Goal: Information Seeking & Learning: Learn about a topic

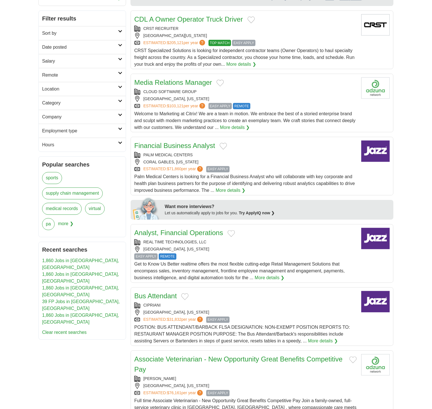
scroll to position [81, 0]
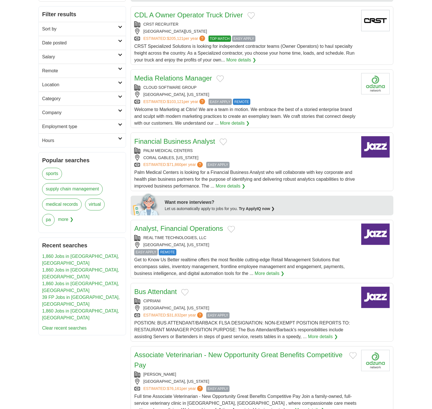
click at [176, 143] on link "Financial Business Analyst" at bounding box center [174, 142] width 81 height 8
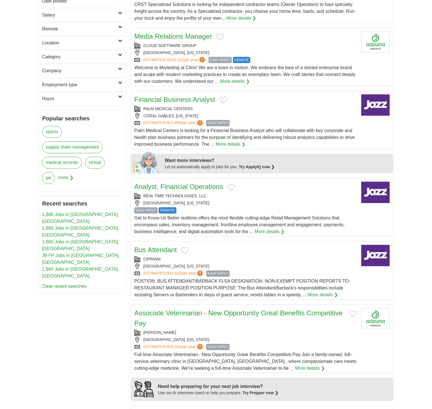
scroll to position [126, 0]
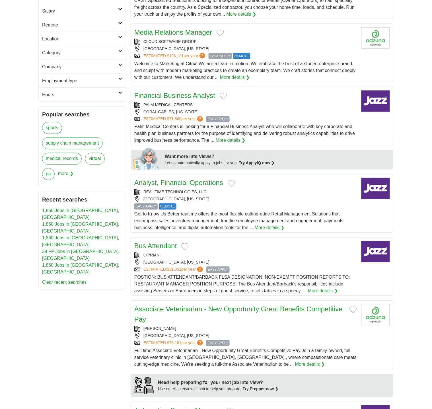
click at [204, 186] on link "Analyst, Financial Operations" at bounding box center [178, 183] width 89 height 8
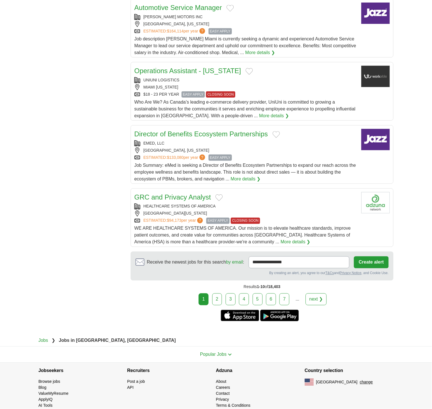
scroll to position [533, 0]
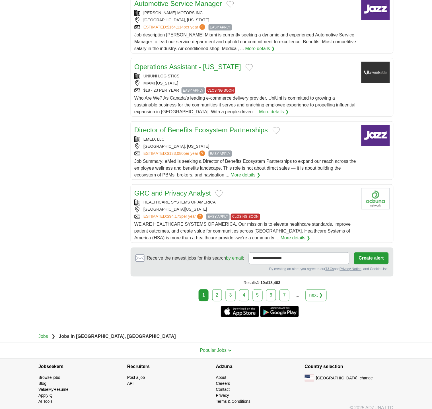
click at [218, 297] on link "2" at bounding box center [217, 296] width 10 height 12
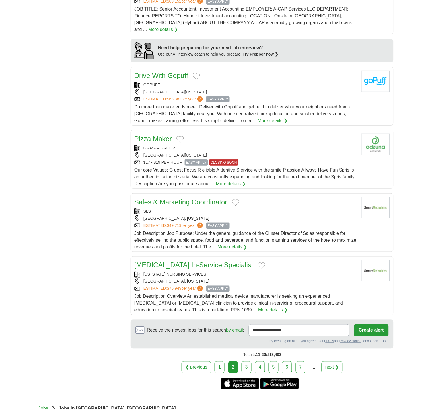
scroll to position [477, 0]
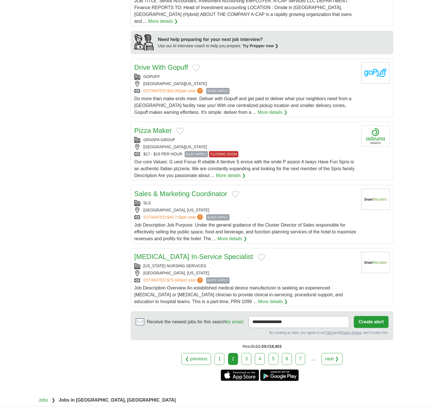
click at [243, 354] on link "3" at bounding box center [247, 359] width 10 height 12
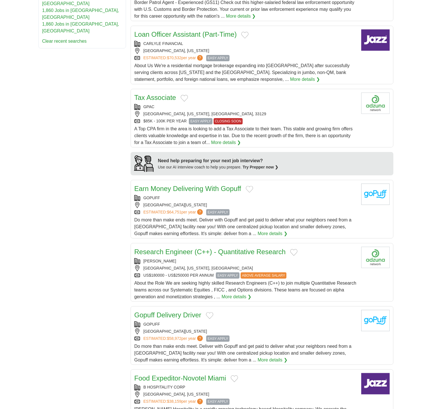
scroll to position [364, 0]
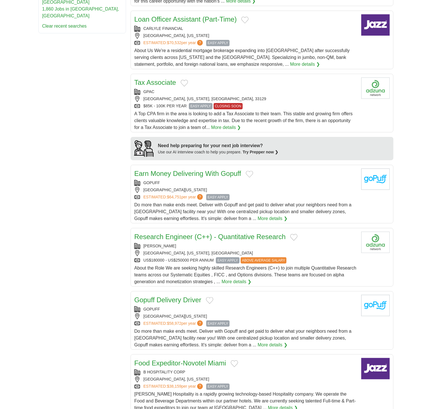
click at [203, 177] on link "Earn Money Delivering With Gopuff" at bounding box center [187, 174] width 107 height 8
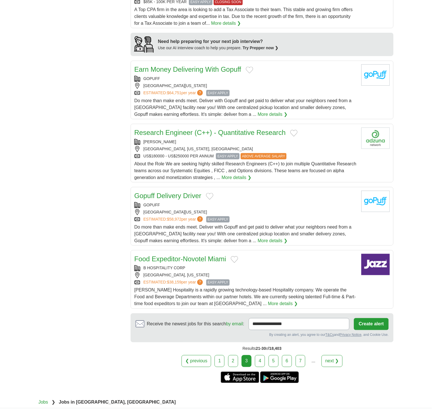
scroll to position [472, 0]
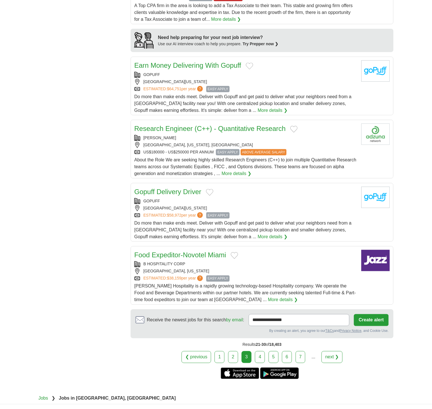
click at [161, 193] on link "Gopuff Delivery Driver" at bounding box center [167, 192] width 67 height 8
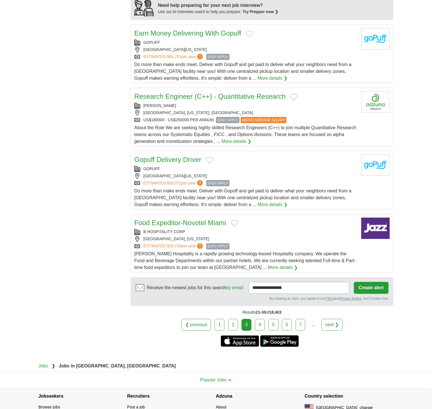
click at [258, 326] on link "4" at bounding box center [260, 325] width 10 height 12
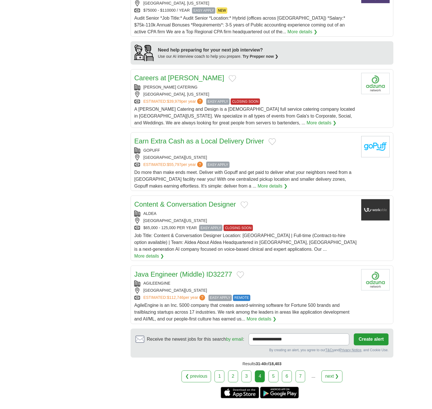
scroll to position [457, 0]
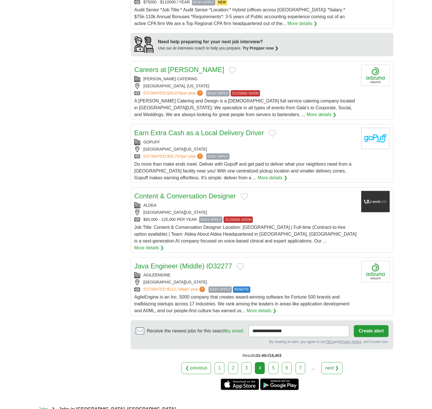
click at [166, 131] on link "Earn Extra Cash as a Local Delivery Driver" at bounding box center [199, 133] width 130 height 8
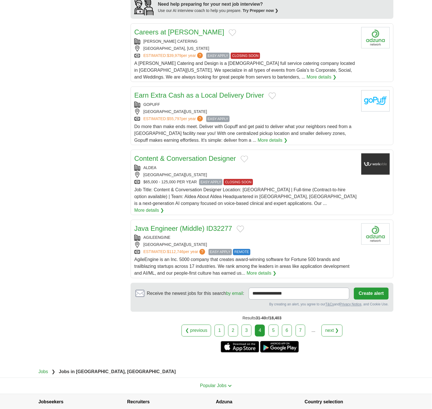
scroll to position [527, 0]
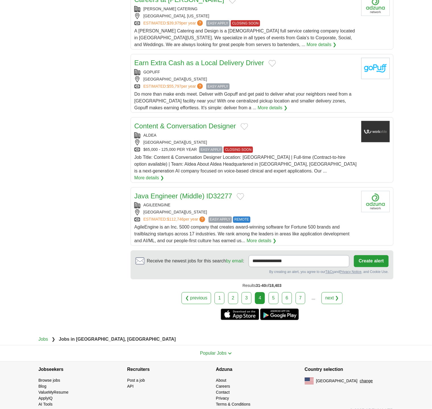
click at [273, 293] on link "5" at bounding box center [274, 298] width 10 height 12
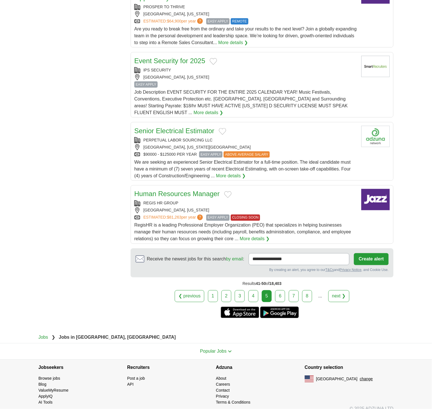
scroll to position [552, 0]
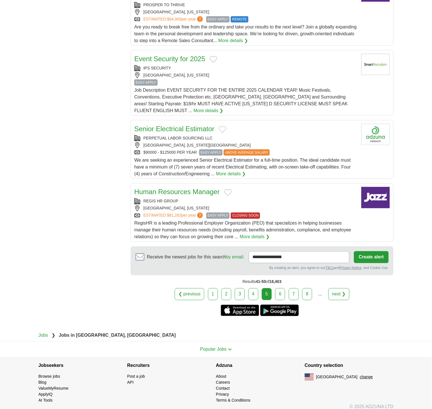
click at [278, 288] on link "6" at bounding box center [280, 294] width 10 height 12
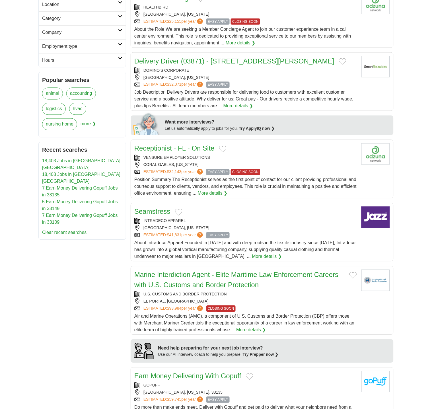
scroll to position [165, 0]
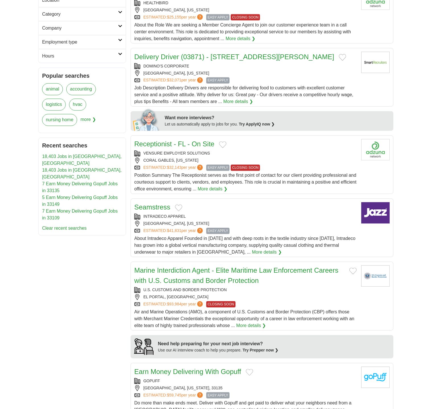
click at [188, 58] on link "Delivery Driver (03871) - 6544 Collins Ave" at bounding box center [234, 57] width 200 height 8
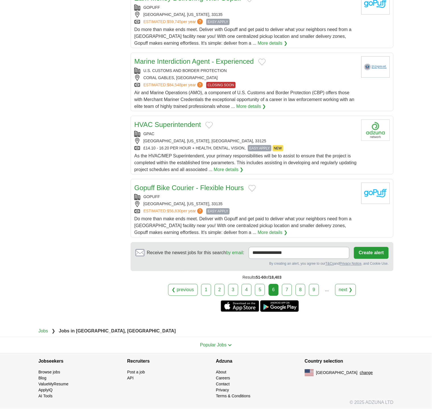
scroll to position [542, 0]
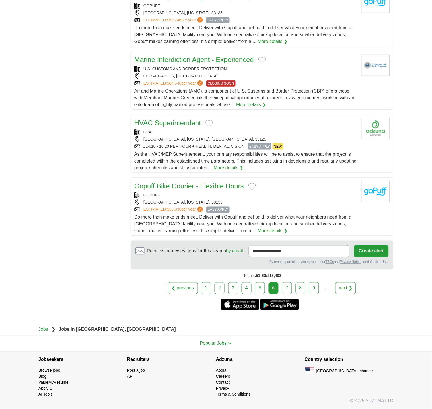
click at [286, 289] on link "7" at bounding box center [287, 288] width 10 height 12
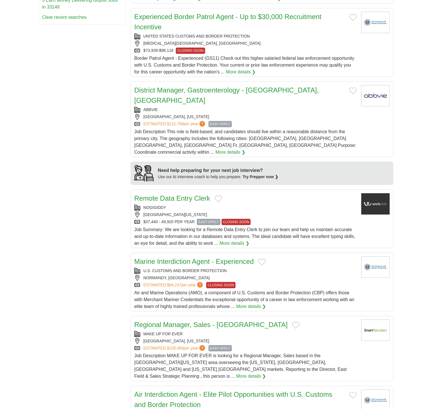
scroll to position [380, 0]
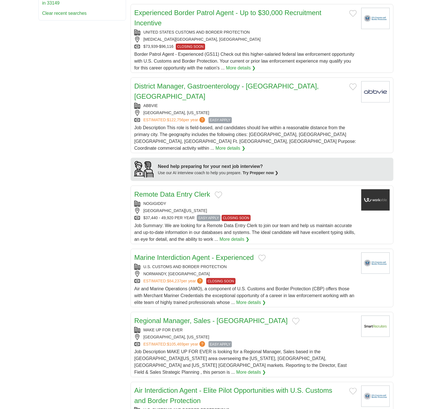
click at [183, 190] on link "Remote Data Entry Clerk" at bounding box center [172, 194] width 76 height 8
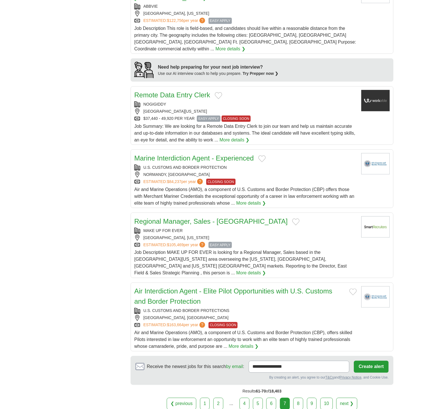
scroll to position [488, 0]
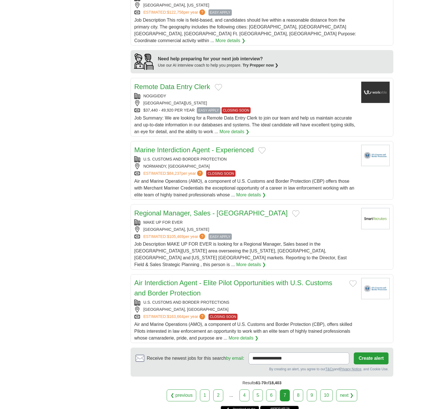
click at [301, 390] on link "8" at bounding box center [299, 396] width 10 height 12
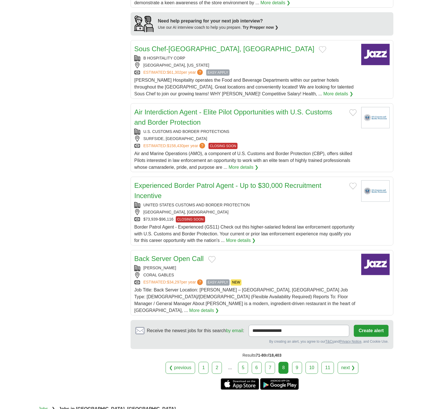
scroll to position [510, 0]
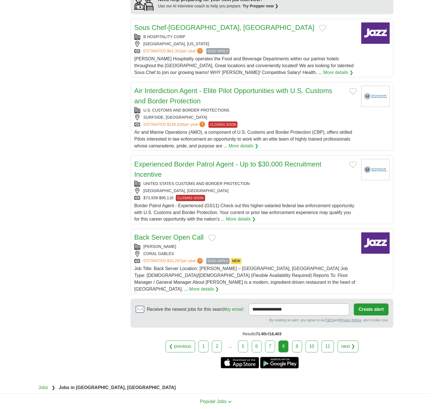
click at [299, 341] on link "9" at bounding box center [297, 347] width 10 height 12
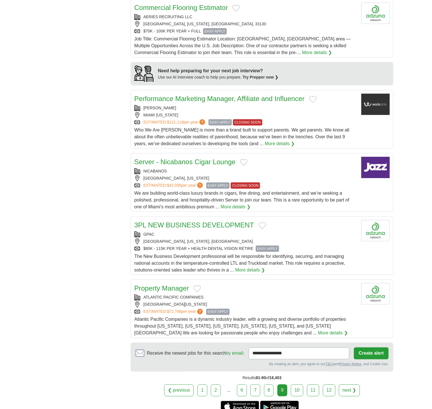
scroll to position [446, 0]
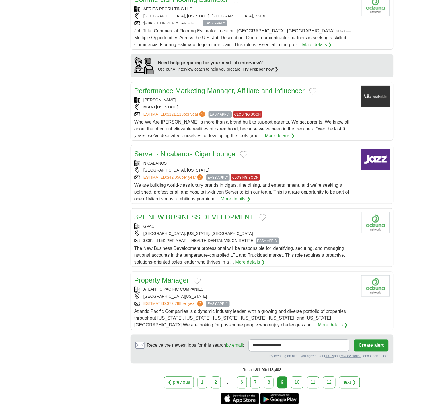
click at [296, 377] on link "10" at bounding box center [297, 383] width 13 height 12
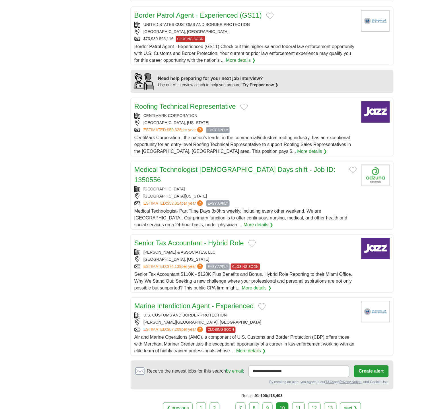
scroll to position [467, 0]
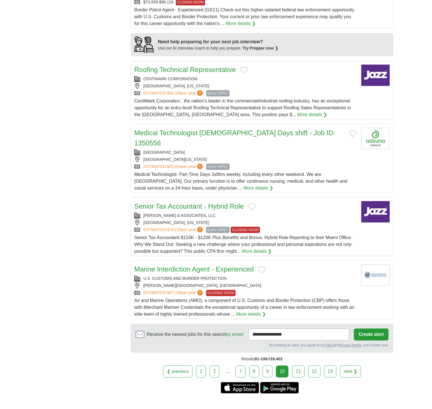
click at [299, 366] on link "11" at bounding box center [298, 372] width 13 height 12
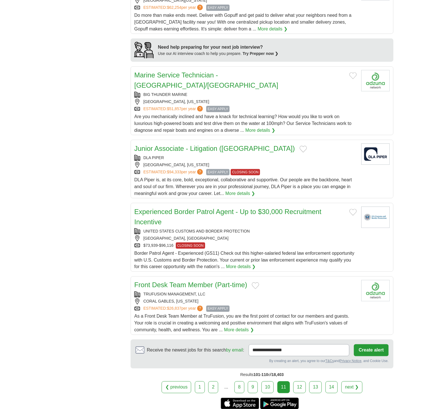
scroll to position [529, 0]
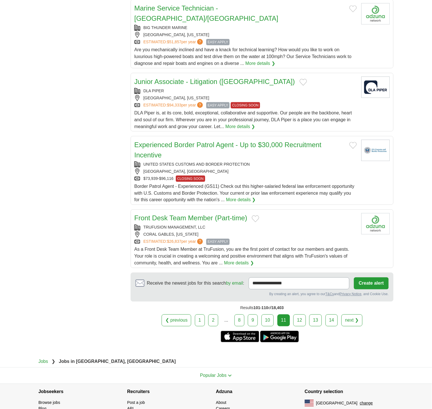
click at [299, 315] on link "12" at bounding box center [300, 321] width 13 height 12
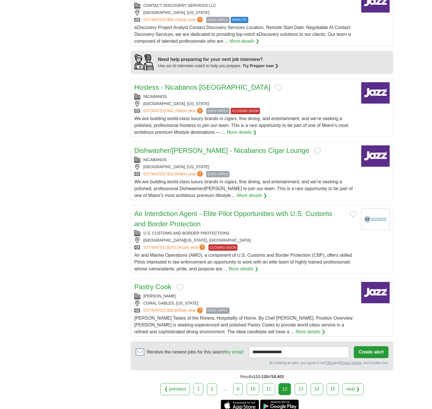
scroll to position [468, 0]
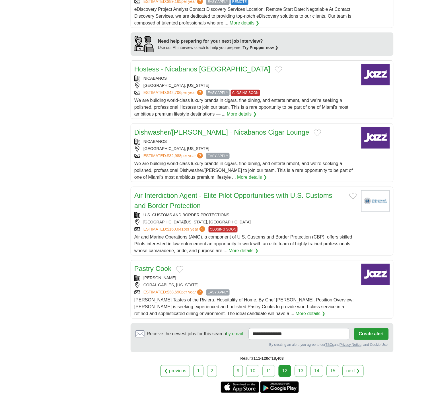
click at [297, 370] on link "13" at bounding box center [301, 371] width 13 height 12
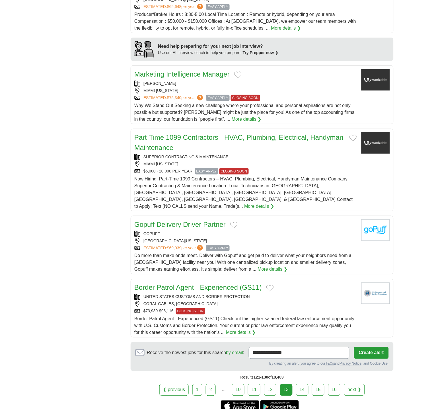
scroll to position [477, 0]
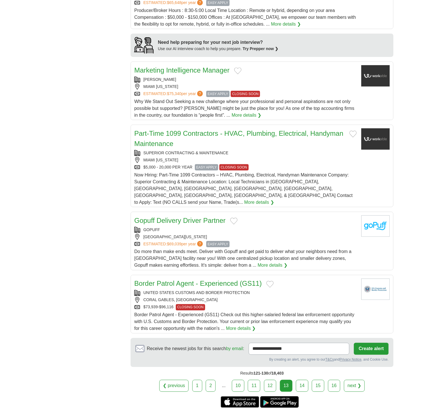
click at [153, 152] on div "SUPERIOR CONTRACTING & MAINTENANCE" at bounding box center [245, 153] width 223 height 6
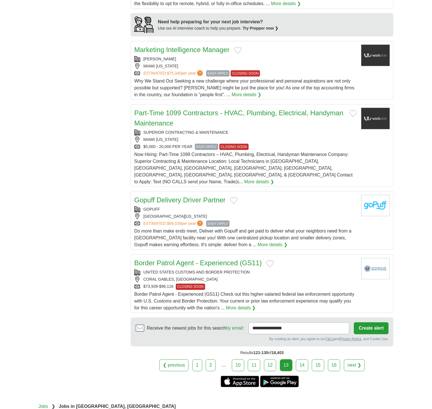
scroll to position [522, 0]
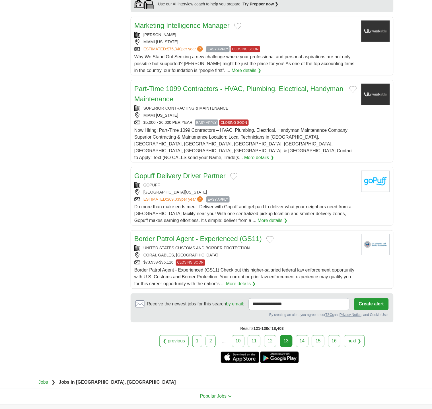
click at [305, 335] on link "14" at bounding box center [302, 341] width 13 height 12
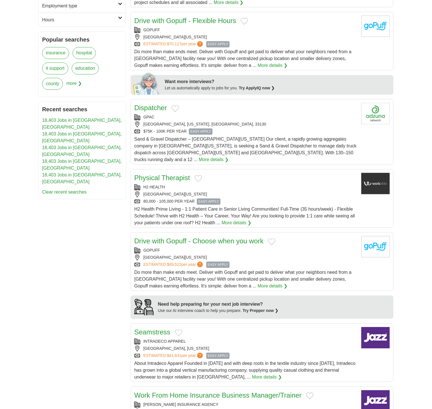
scroll to position [209, 0]
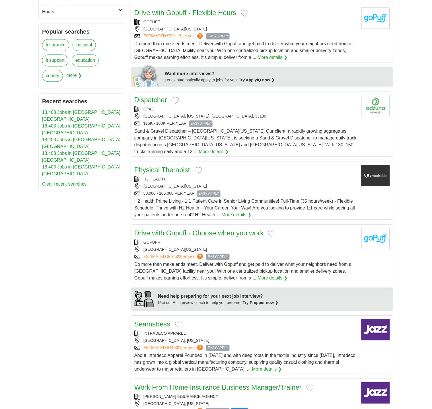
click at [158, 99] on link "Dispatcher" at bounding box center [150, 100] width 33 height 8
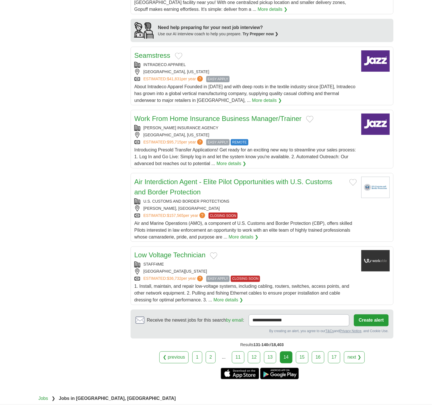
scroll to position [493, 0]
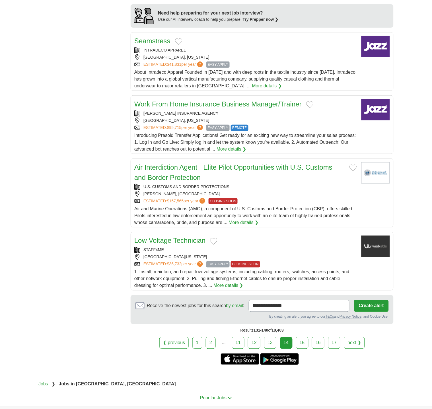
click at [307, 337] on link "15" at bounding box center [302, 343] width 13 height 12
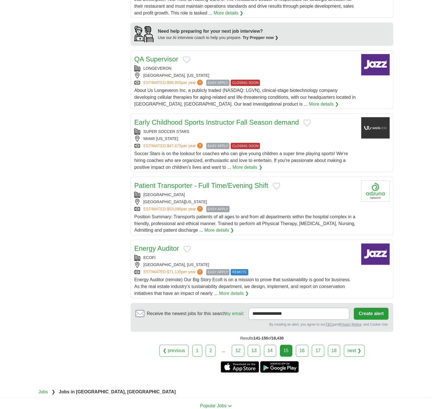
scroll to position [511, 0]
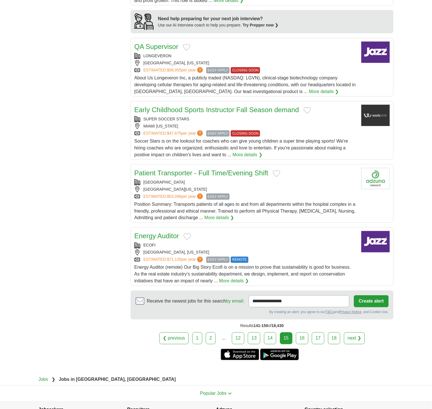
click at [297, 333] on link "16" at bounding box center [302, 339] width 13 height 12
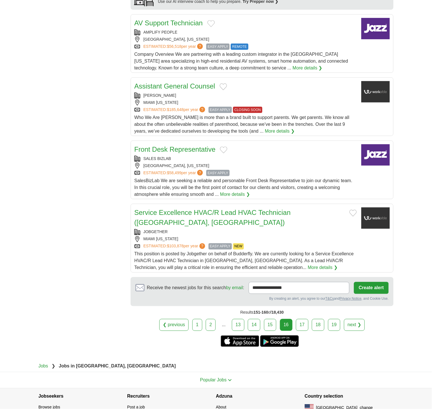
scroll to position [518, 0]
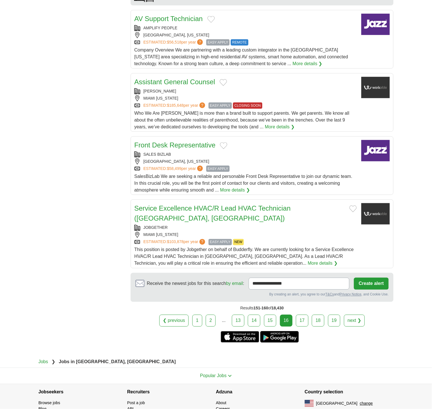
click at [303, 315] on link "17" at bounding box center [302, 321] width 13 height 12
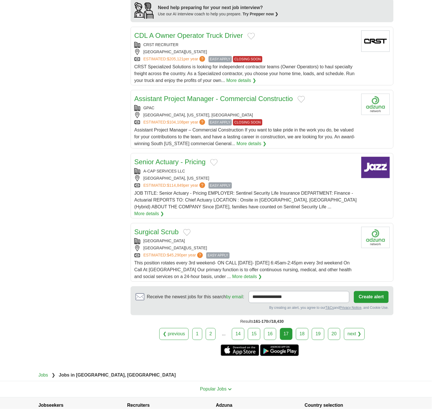
scroll to position [519, 0]
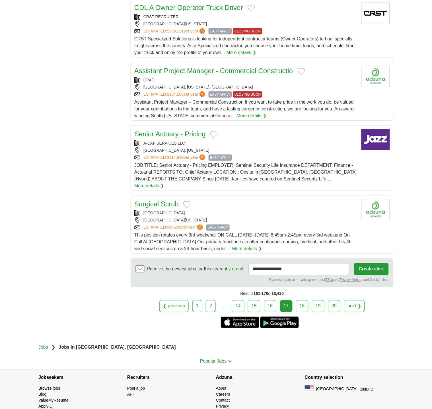
click at [299, 301] on link "18" at bounding box center [302, 306] width 13 height 12
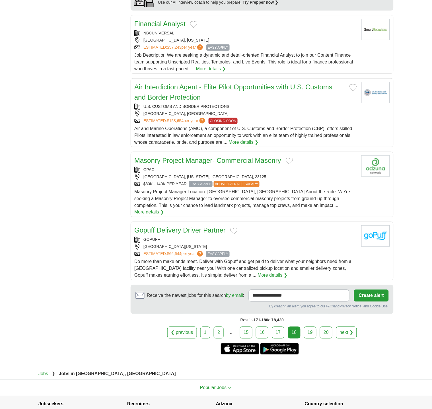
scroll to position [552, 0]
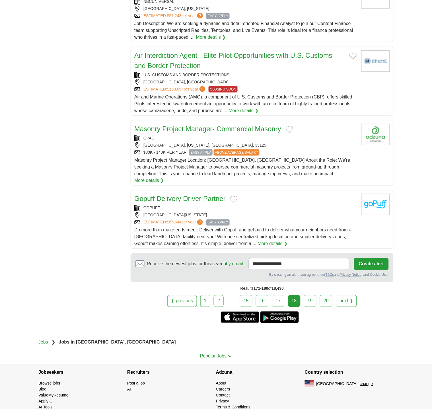
click at [313, 295] on link "19" at bounding box center [310, 301] width 13 height 12
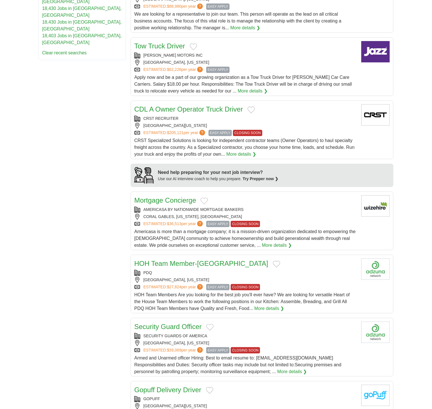
scroll to position [471, 0]
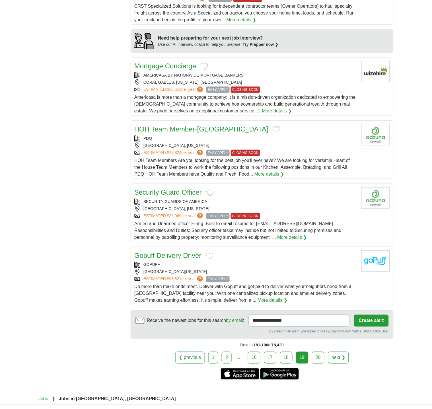
click at [321, 352] on link "20" at bounding box center [318, 358] width 13 height 12
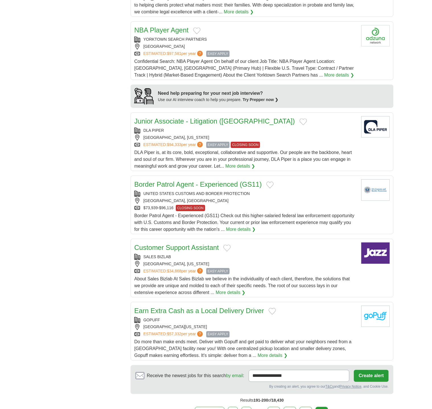
scroll to position [530, 0]
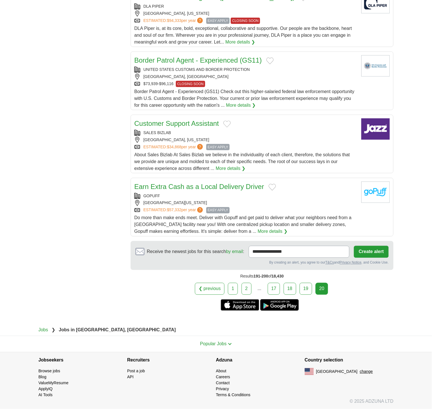
click at [236, 291] on link "1" at bounding box center [233, 289] width 10 height 12
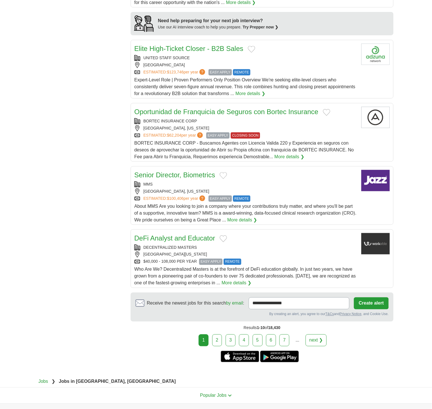
scroll to position [531, 0]
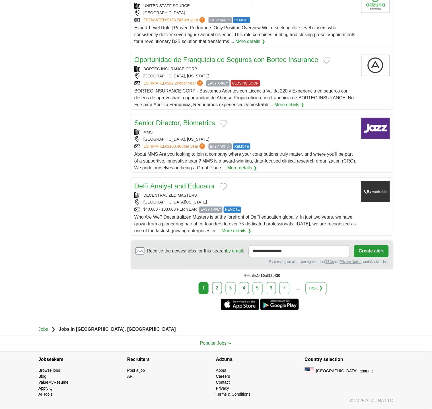
click at [286, 289] on link "7" at bounding box center [285, 288] width 10 height 12
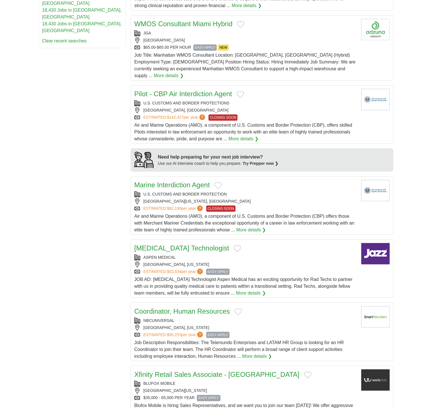
scroll to position [531, 0]
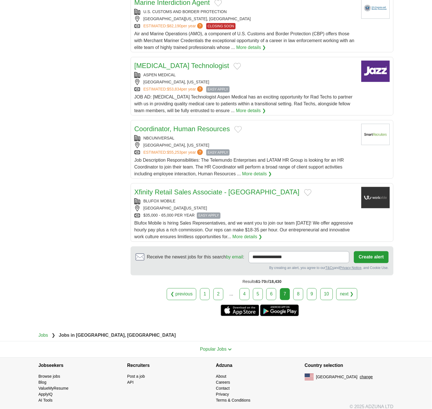
click at [327, 291] on link "10" at bounding box center [327, 294] width 13 height 12
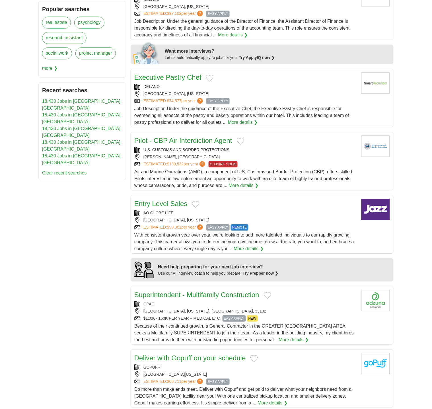
scroll to position [531, 0]
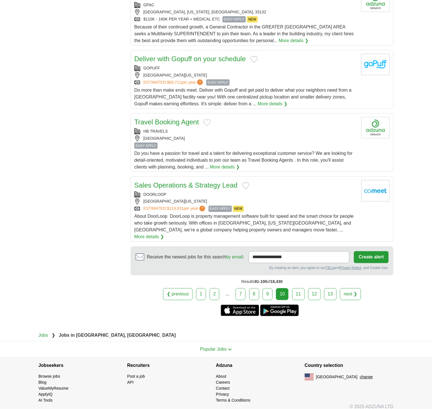
click at [326, 291] on link "13" at bounding box center [330, 294] width 13 height 12
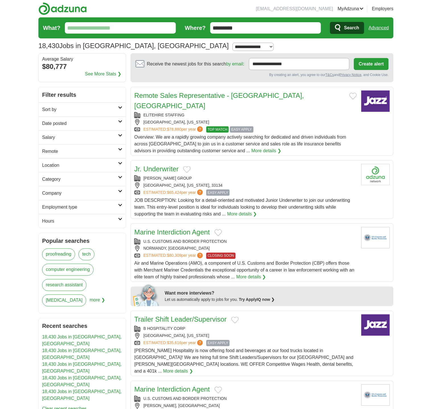
click at [87, 29] on input "What?" at bounding box center [120, 27] width 111 height 11
click at [357, 28] on span "Search" at bounding box center [351, 27] width 15 height 11
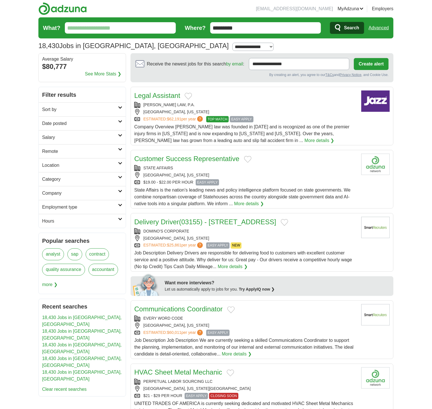
click at [303, 128] on span "Company Overview Rubenstein law was founded in 1988 and is recognized as one of…" at bounding box center [241, 133] width 215 height 19
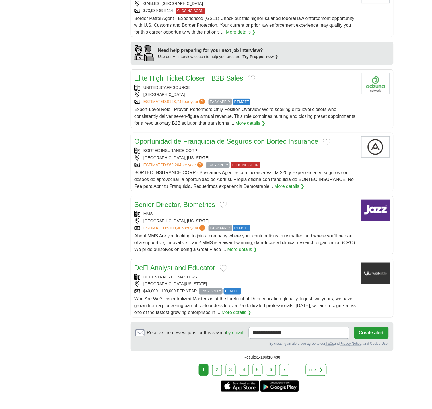
scroll to position [467, 0]
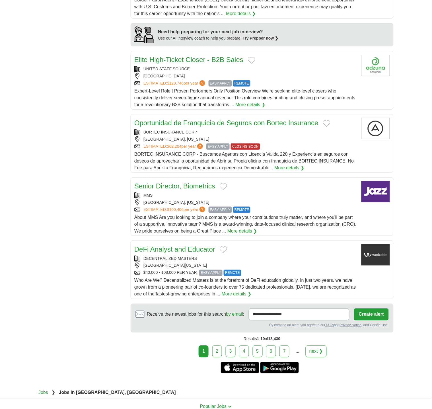
click at [216, 352] on link "2" at bounding box center [217, 352] width 10 height 12
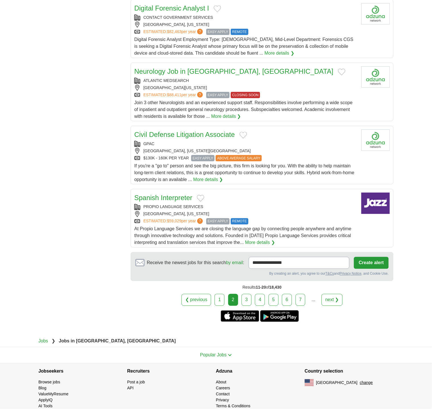
scroll to position [542, 0]
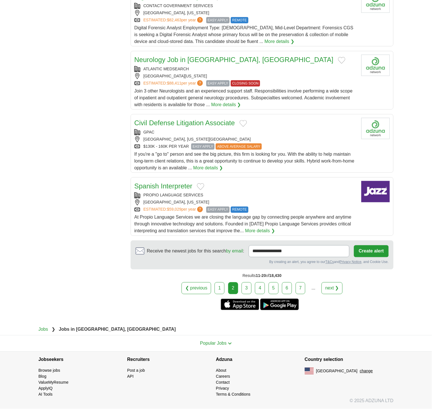
click at [184, 188] on link "Spanish Interpreter" at bounding box center [163, 186] width 58 height 8
